Goal: Task Accomplishment & Management: Manage account settings

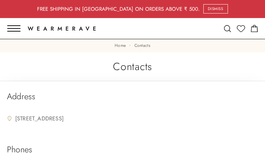
type input "jjBHIRokSfINHlJ"
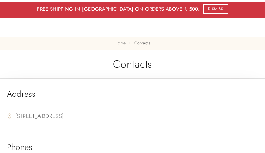
type input "kewejanufo346@gmail.com"
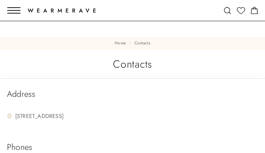
type input "folbIcguxlMVZrGs"
type input "ZQOyRtZCiwmzzZ"
type input "TlZwpRFvUxtSCKZ"
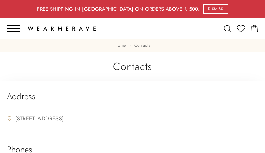
type input "OknILWFDcLjdnsA"
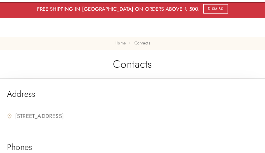
type input "[EMAIL_ADDRESS][DOMAIN_NAME]"
type input "BhZygBoSHzOSeN"
